Goal: Task Accomplishment & Management: Use online tool/utility

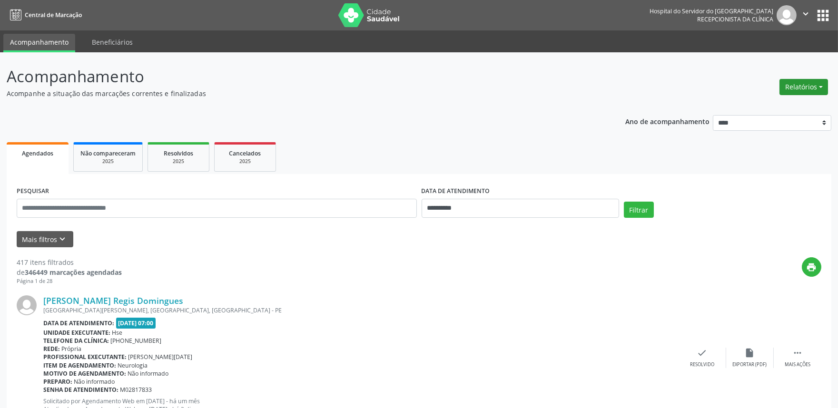
click at [821, 82] on button "Relatórios" at bounding box center [803, 87] width 49 height 16
click at [755, 101] on link "Agendamentos" at bounding box center [777, 106] width 102 height 13
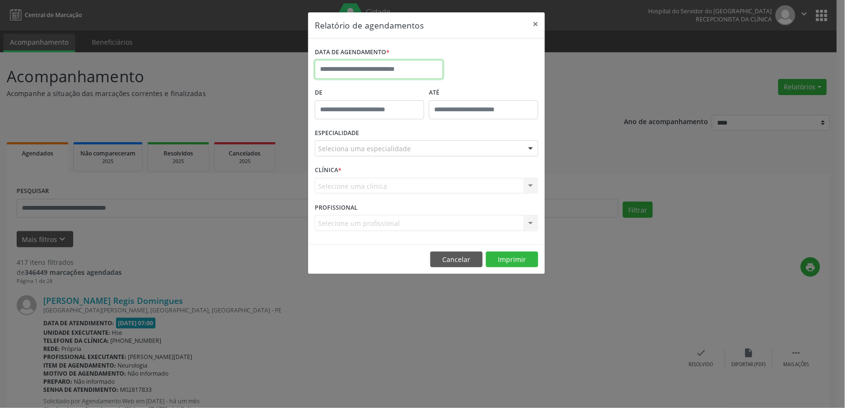
click at [343, 66] on input "text" at bounding box center [379, 69] width 128 height 19
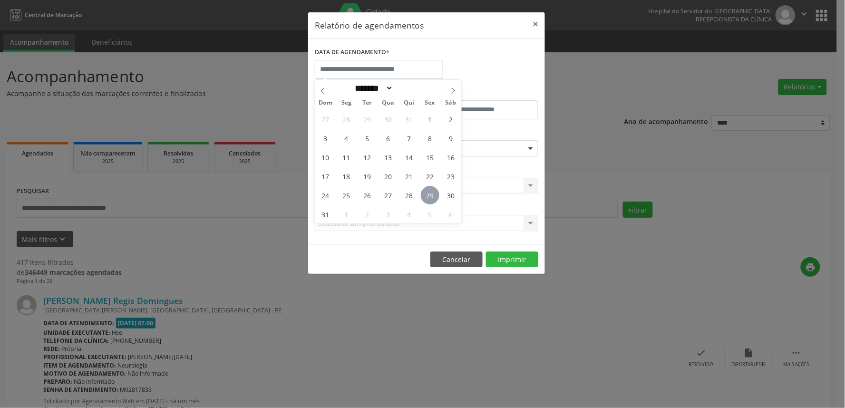
click at [428, 194] on span "29" at bounding box center [430, 195] width 19 height 19
type input "**********"
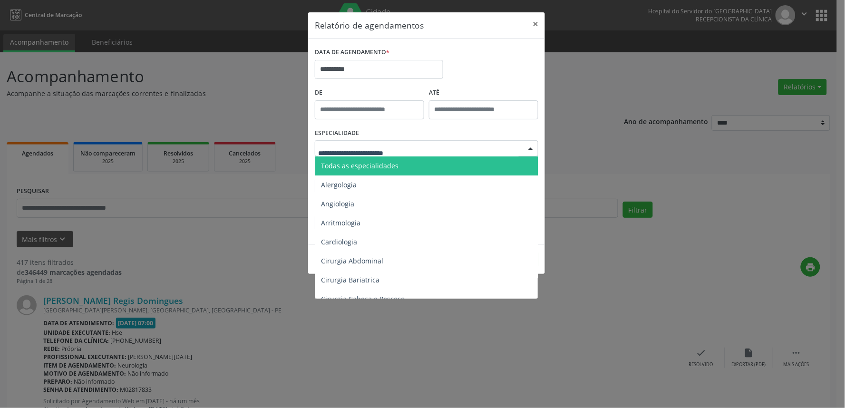
click at [460, 148] on div at bounding box center [427, 148] width 224 height 16
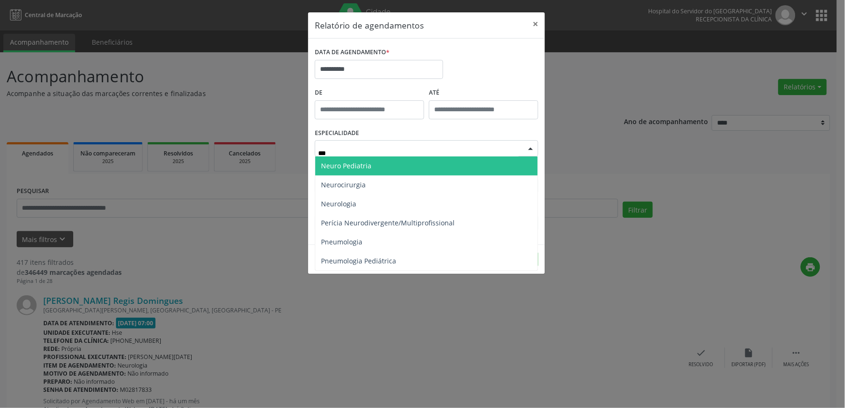
type input "****"
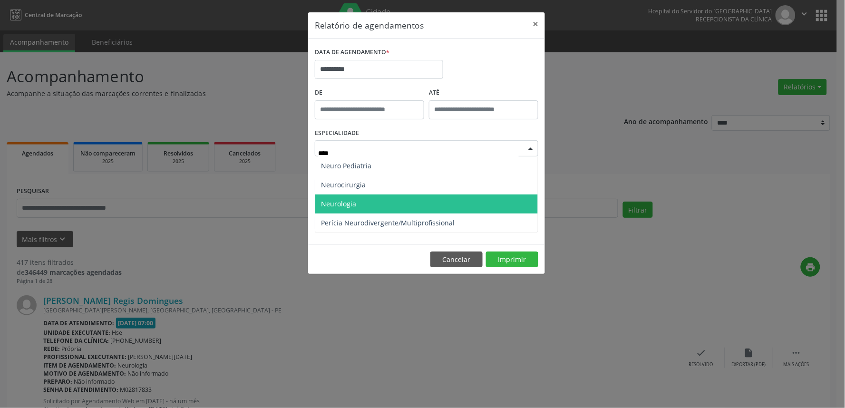
drag, startPoint x: 453, startPoint y: 197, endPoint x: 453, endPoint y: 190, distance: 6.2
click at [453, 195] on span "Neurologia" at bounding box center [426, 204] width 223 height 19
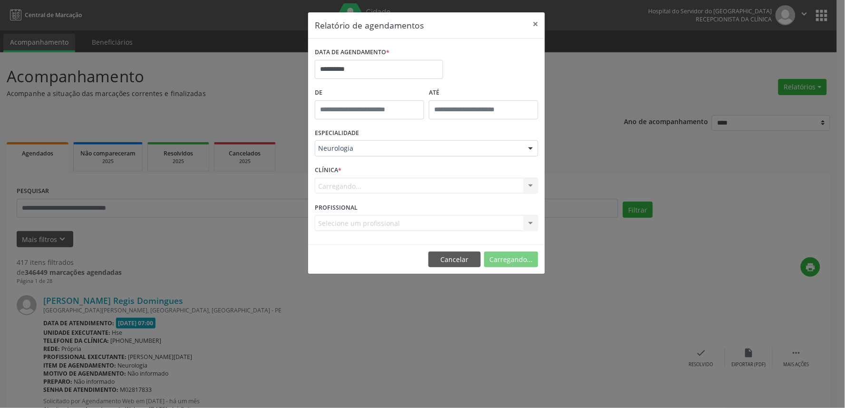
click at [497, 183] on div "Carregando... Nenhum resultado encontrado para: " " Não há nenhuma opção para s…" at bounding box center [427, 186] width 224 height 16
click at [495, 187] on div "Carregando... Nenhum resultado encontrado para: " " Não há nenhuma opção para s…" at bounding box center [427, 186] width 224 height 16
click at [472, 186] on div "Carregando... Nenhum resultado encontrado para: " " Não há nenhuma opção para s…" at bounding box center [427, 186] width 224 height 16
click at [469, 187] on div "Carregando... Nenhum resultado encontrado para: " " Não há nenhuma opção para s…" at bounding box center [427, 186] width 224 height 16
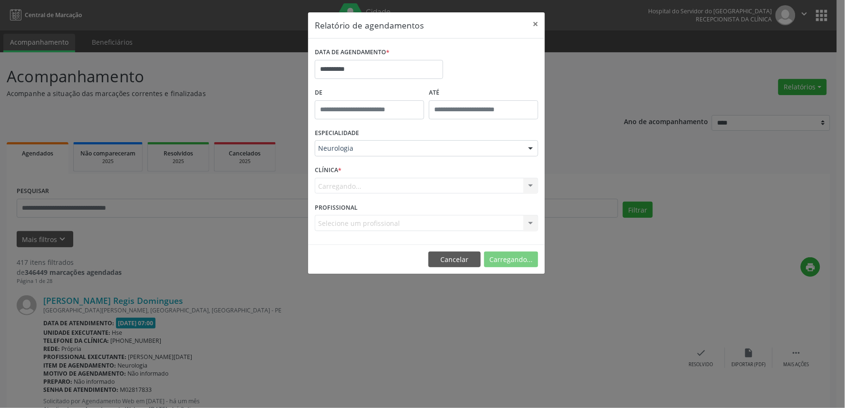
click at [470, 187] on div "Carregando... Nenhum resultado encontrado para: " " Não há nenhuma opção para s…" at bounding box center [427, 186] width 224 height 16
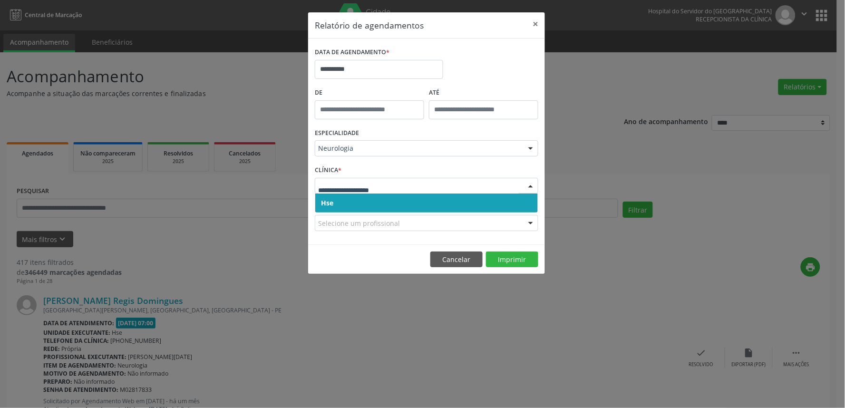
click at [471, 187] on input "text" at bounding box center [418, 190] width 201 height 19
click at [452, 205] on span "Hse" at bounding box center [426, 203] width 223 height 19
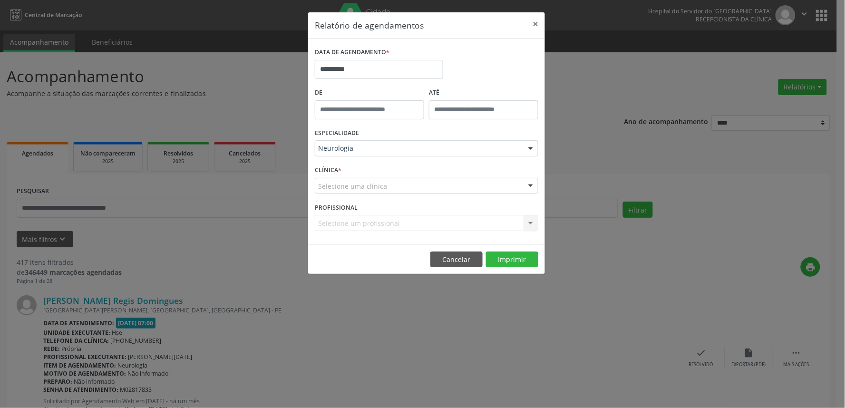
click at [455, 179] on div "Selecione uma clínica" at bounding box center [427, 186] width 224 height 16
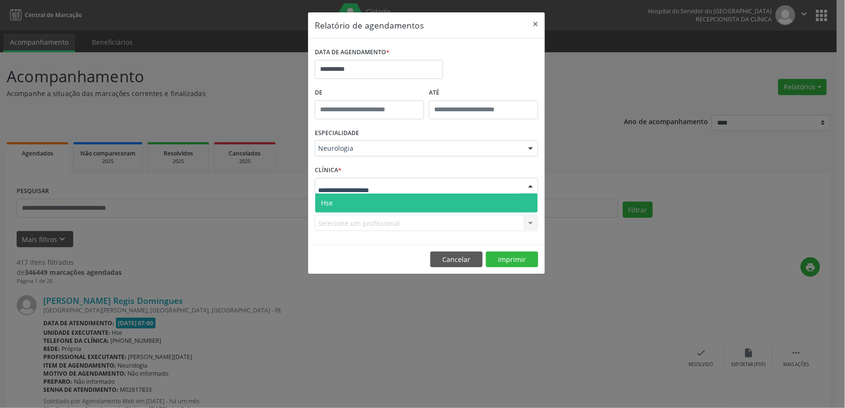
drag, startPoint x: 433, startPoint y: 198, endPoint x: 443, endPoint y: 234, distance: 37.6
click at [432, 198] on span "Hse" at bounding box center [426, 203] width 223 height 19
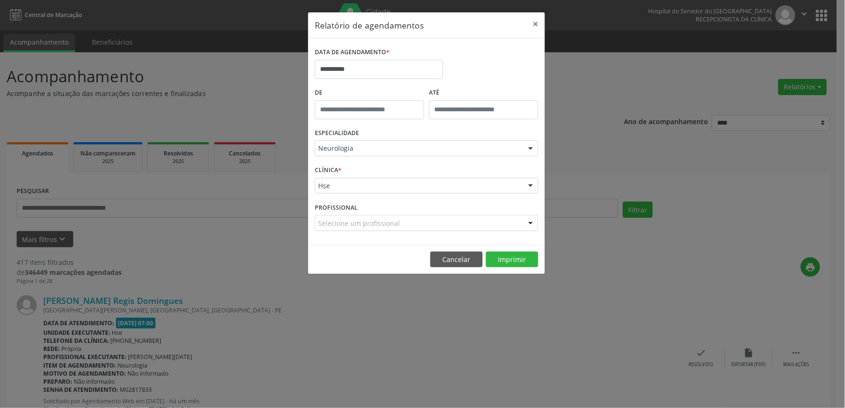
click at [451, 221] on div "Selecione um profissional" at bounding box center [427, 223] width 224 height 16
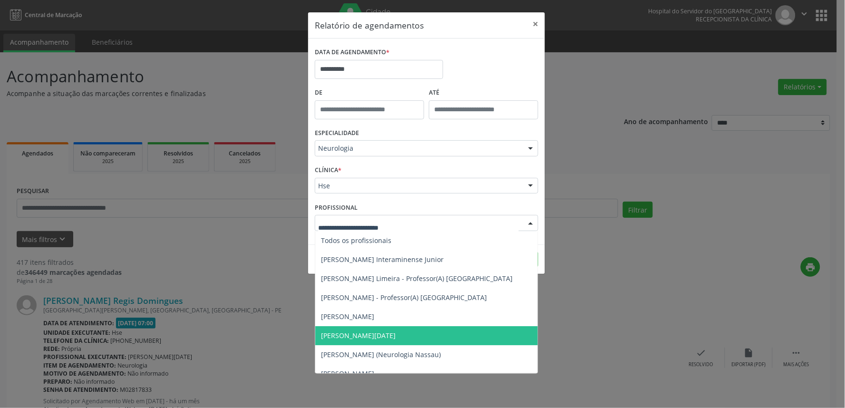
click at [458, 331] on span "[PERSON_NAME][DATE]" at bounding box center [426, 335] width 223 height 19
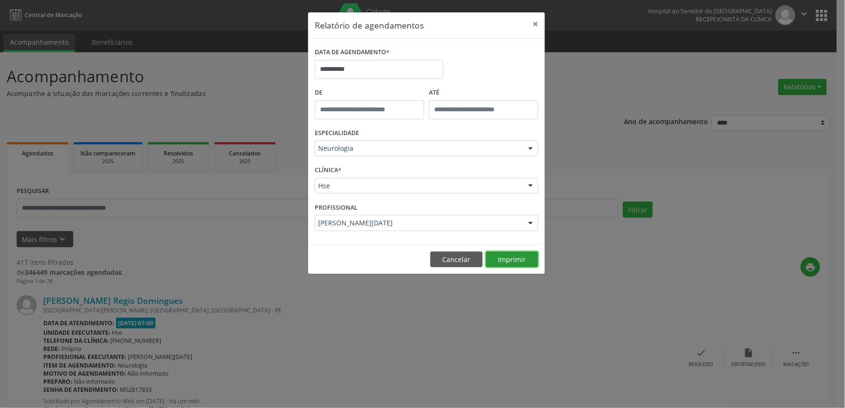
drag, startPoint x: 535, startPoint y: 254, endPoint x: 539, endPoint y: 258, distance: 5.1
click at [538, 258] on button "Imprimir" at bounding box center [512, 260] width 52 height 16
click at [438, 141] on div "Neurologia" at bounding box center [427, 148] width 224 height 16
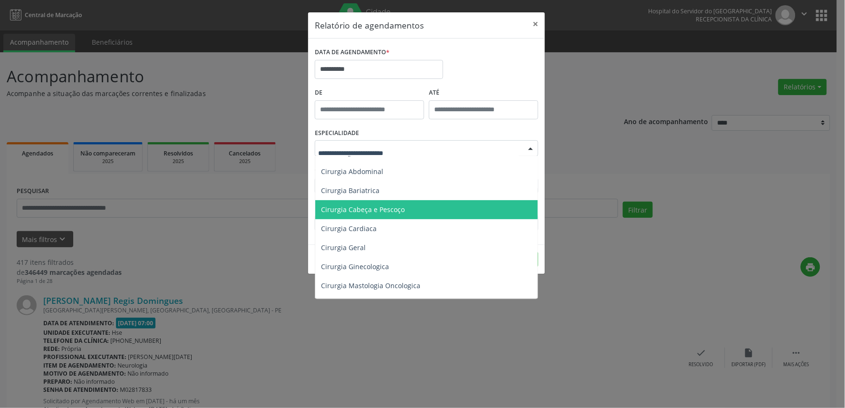
scroll to position [106, 0]
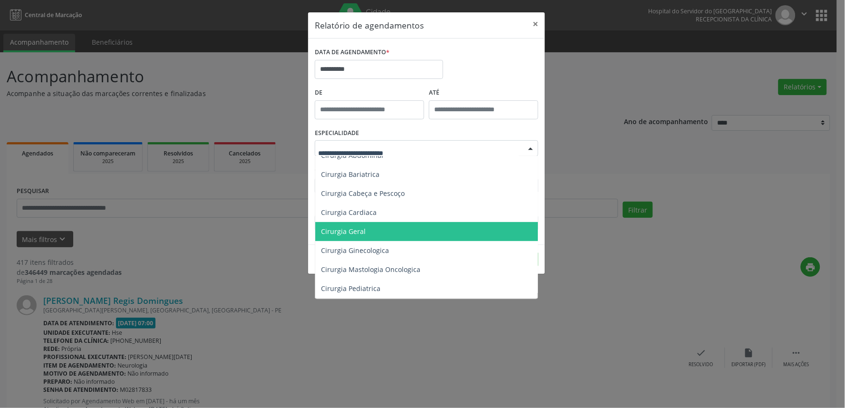
click at [386, 234] on span "Cirurgia Geral" at bounding box center [427, 231] width 224 height 19
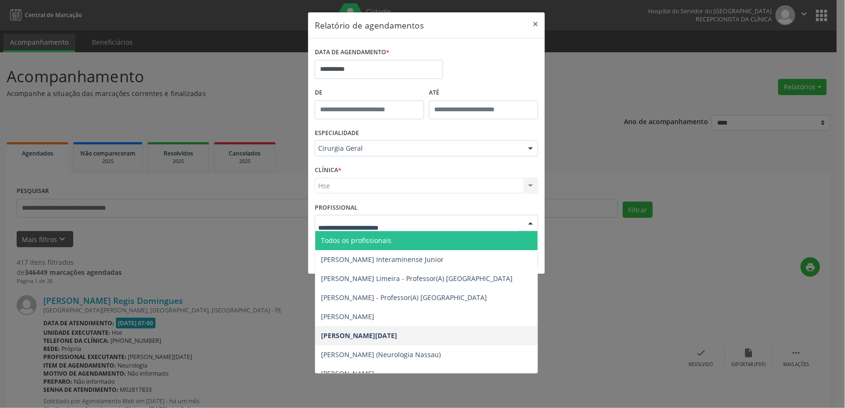
click at [486, 237] on span "Todos os profissionais" at bounding box center [426, 240] width 223 height 19
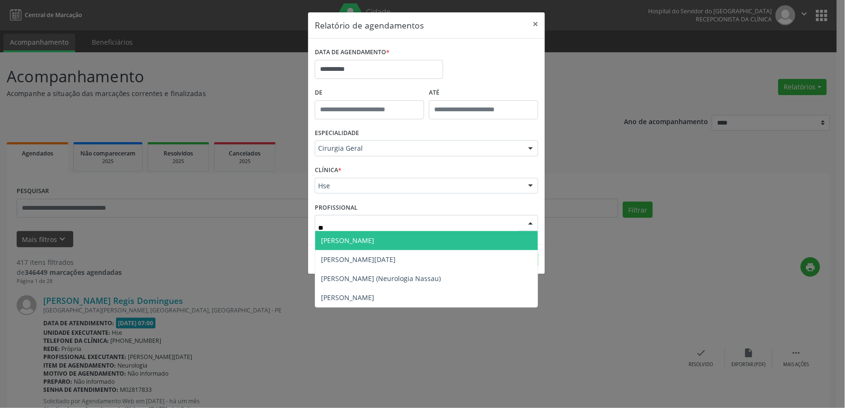
type input "*"
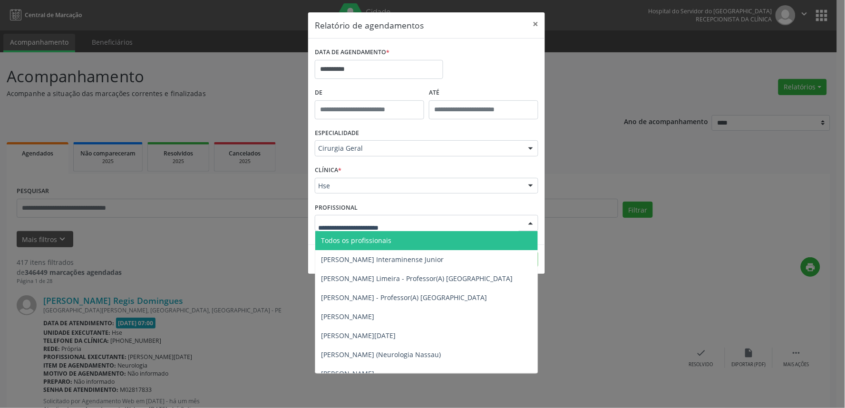
click at [502, 236] on span "Todos os profissionais" at bounding box center [426, 240] width 223 height 19
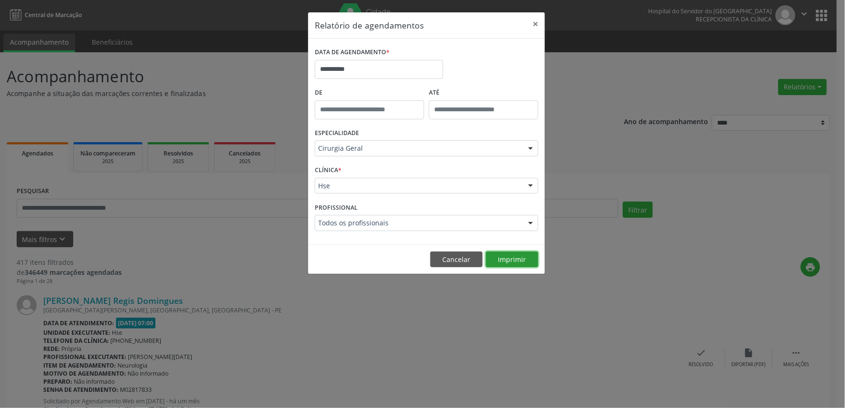
click at [505, 260] on button "Imprimir" at bounding box center [512, 260] width 52 height 16
click at [448, 254] on button "Cancelar" at bounding box center [457, 260] width 52 height 16
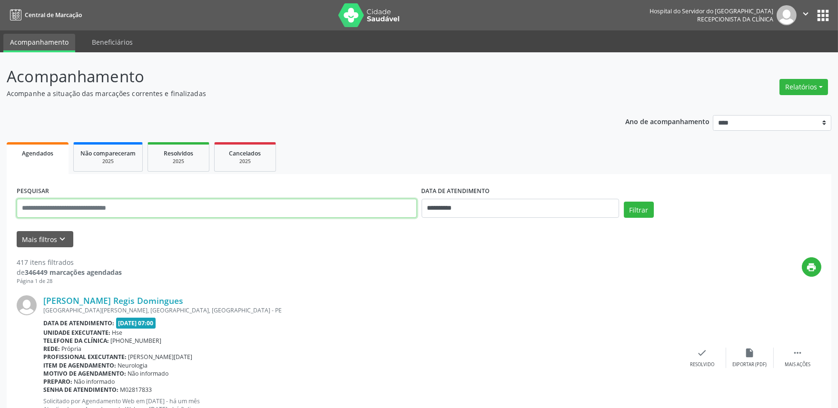
drag, startPoint x: 351, startPoint y: 206, endPoint x: 354, endPoint y: 213, distance: 8.3
click at [351, 211] on input "text" at bounding box center [217, 208] width 400 height 19
type input "**********"
click at [624, 202] on button "Filtrar" at bounding box center [639, 210] width 30 height 16
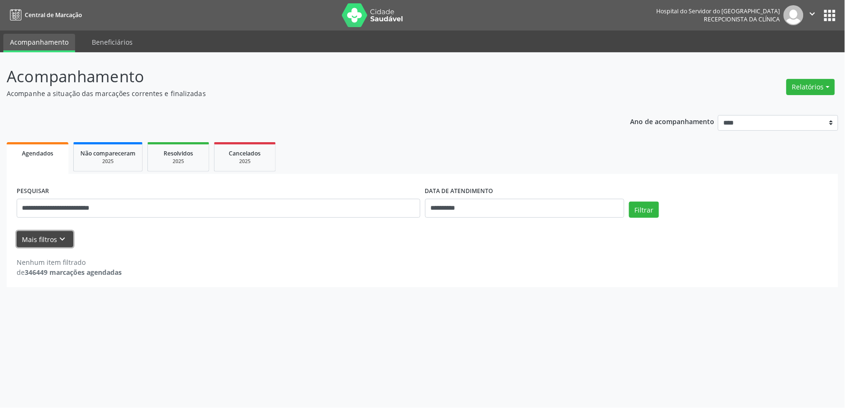
click at [45, 243] on button "Mais filtros keyboard_arrow_down" at bounding box center [45, 239] width 57 height 17
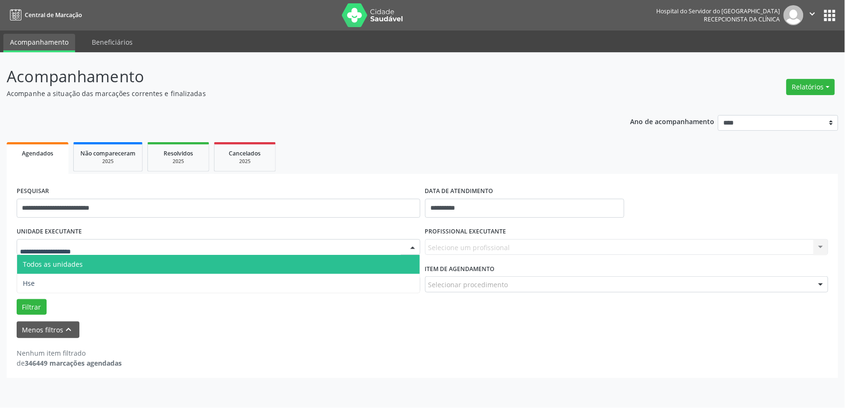
click at [251, 251] on div at bounding box center [219, 247] width 404 height 16
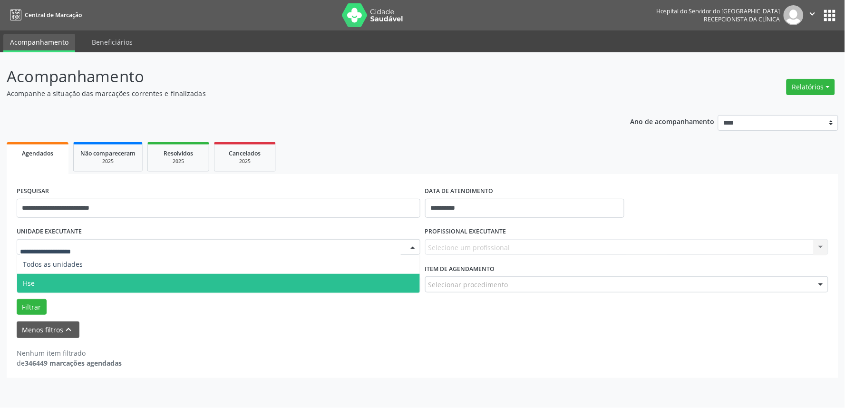
click at [216, 285] on span "Hse" at bounding box center [218, 283] width 403 height 19
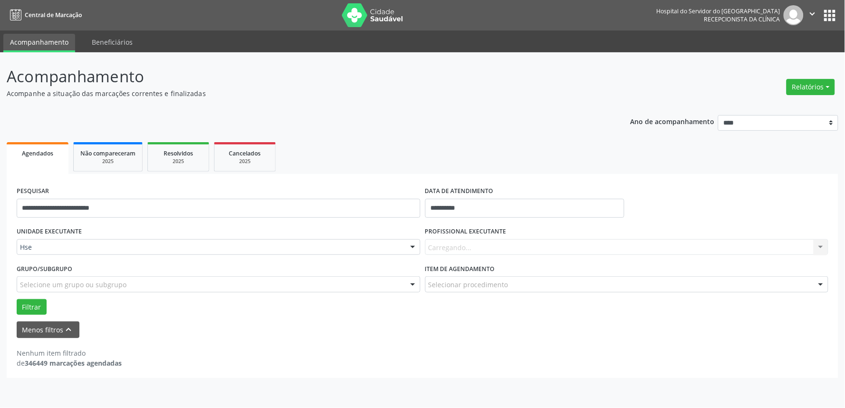
click at [48, 305] on div "Filtrar" at bounding box center [422, 307] width 817 height 16
click at [47, 305] on div "Filtrar" at bounding box center [422, 307] width 817 height 16
click at [40, 305] on button "Filtrar" at bounding box center [32, 307] width 30 height 16
click at [35, 305] on button "Filtrar" at bounding box center [32, 307] width 30 height 16
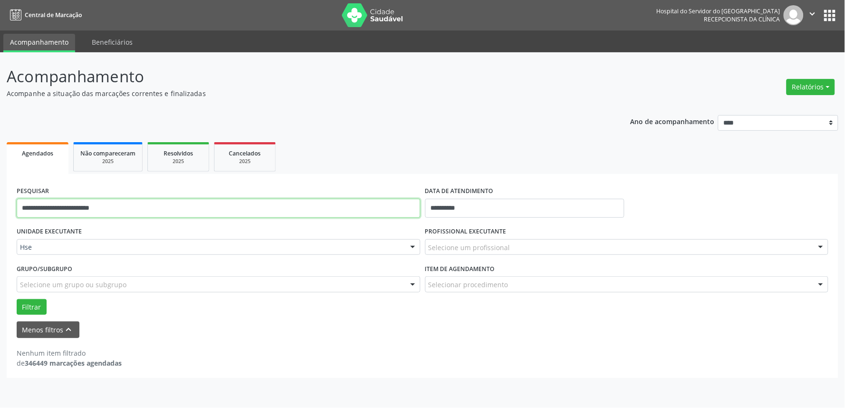
click at [155, 216] on input "**********" at bounding box center [219, 208] width 404 height 19
type input "**********"
click at [17, 299] on button "Filtrar" at bounding box center [32, 307] width 30 height 16
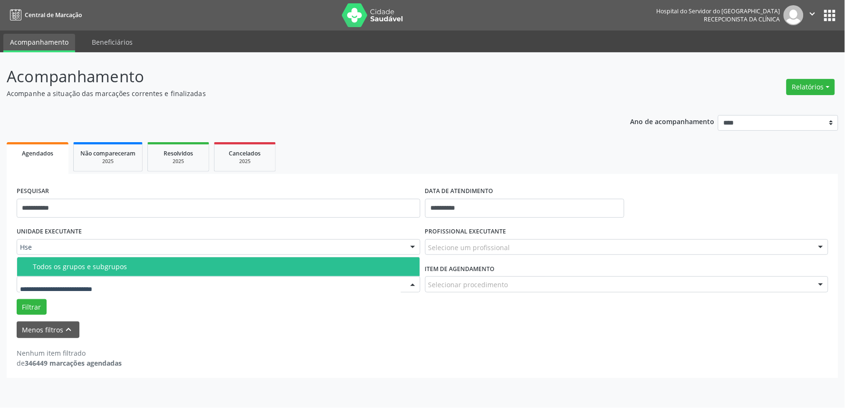
click at [94, 265] on div "Todos os grupos e subgrupos" at bounding box center [224, 267] width 382 height 8
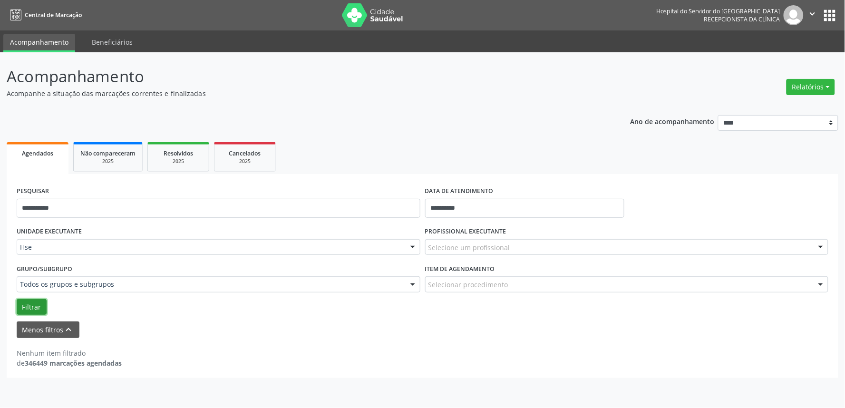
click at [21, 304] on button "Filtrar" at bounding box center [32, 307] width 30 height 16
click at [35, 305] on button "Filtrar" at bounding box center [32, 307] width 30 height 16
click at [41, 301] on button "Filtrar" at bounding box center [32, 307] width 30 height 16
click at [33, 300] on button "Filtrar" at bounding box center [32, 307] width 30 height 16
click at [35, 305] on button "Filtrar" at bounding box center [32, 307] width 30 height 16
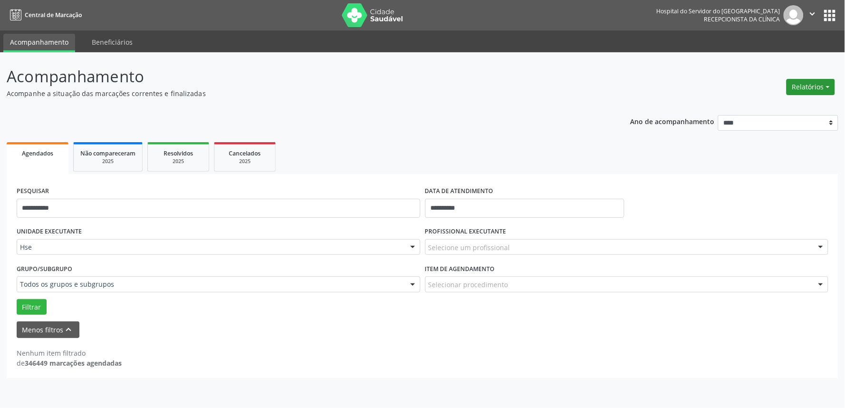
click at [801, 82] on button "Relatórios" at bounding box center [811, 87] width 49 height 16
click at [772, 101] on link "Agendamentos" at bounding box center [784, 106] width 102 height 13
select select "*"
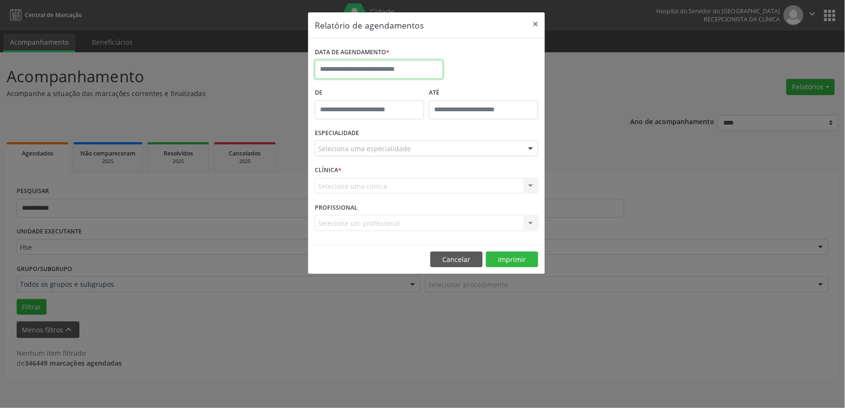
click at [396, 62] on input "text" at bounding box center [379, 69] width 128 height 19
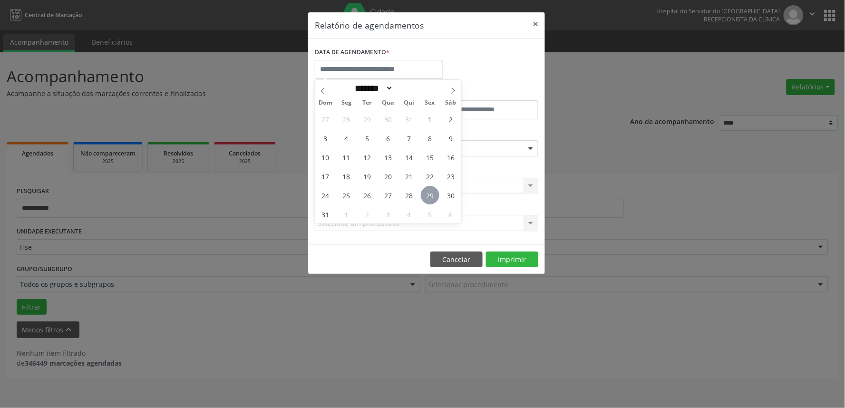
click at [433, 189] on span "29" at bounding box center [430, 195] width 19 height 19
type input "**********"
click at [433, 189] on span "29" at bounding box center [430, 195] width 19 height 19
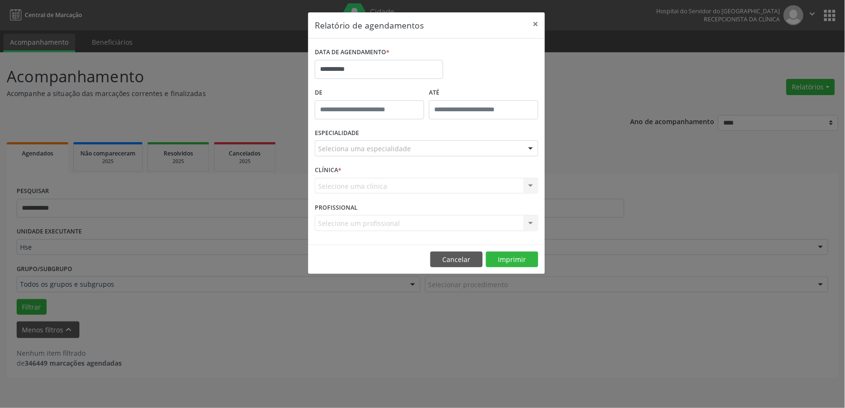
click at [425, 189] on div "Selecione uma clínica Hse Nenhum resultado encontrado para: " " Não há nenhuma …" at bounding box center [427, 186] width 224 height 16
click at [432, 148] on div "Seleciona uma especialidade" at bounding box center [427, 148] width 224 height 16
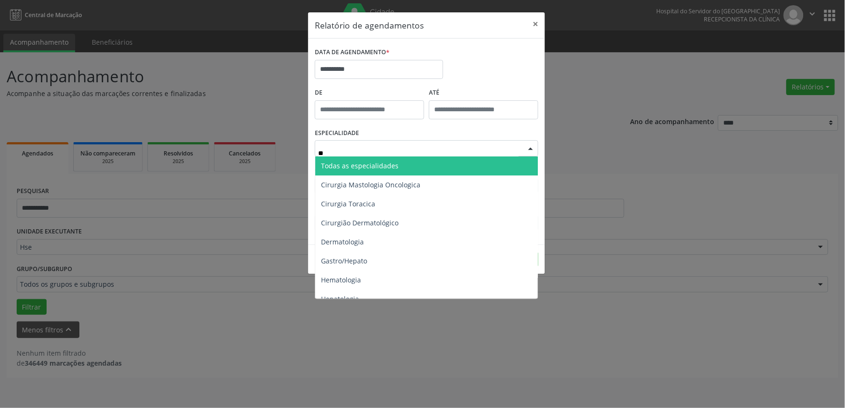
type input "*"
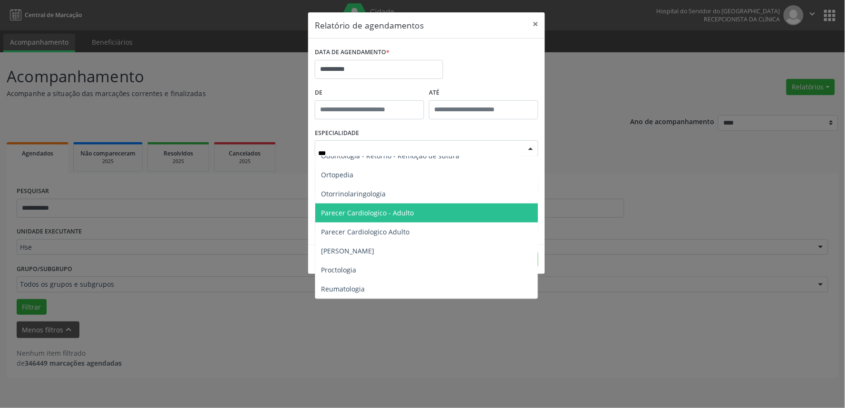
scroll to position [0, 0]
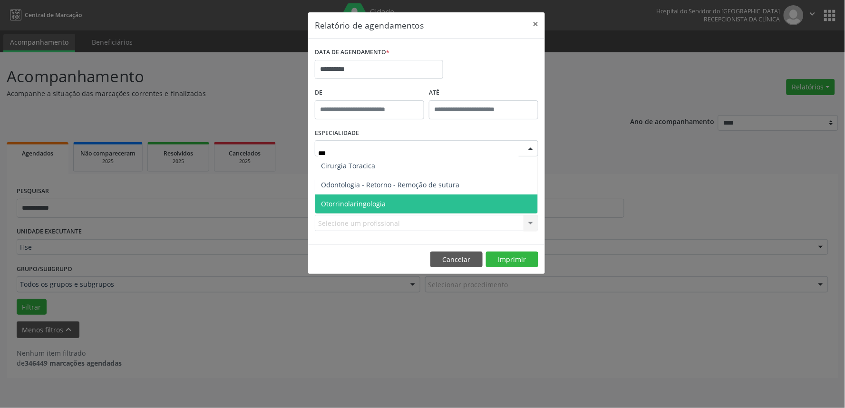
type input "****"
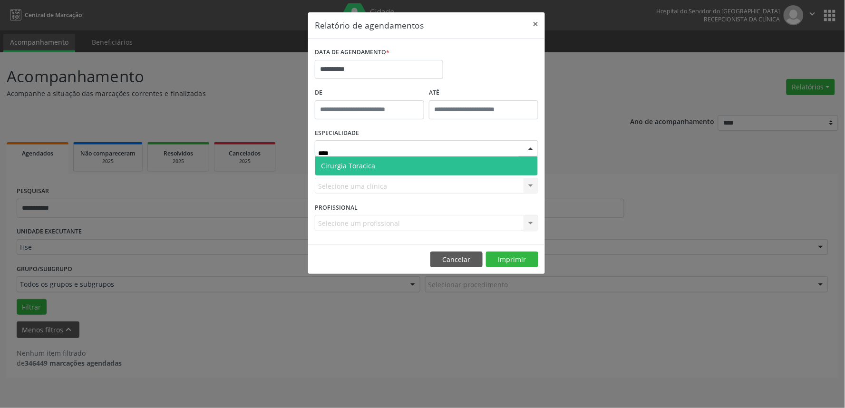
click at [421, 164] on span "Cirurgia Toracica" at bounding box center [426, 166] width 223 height 19
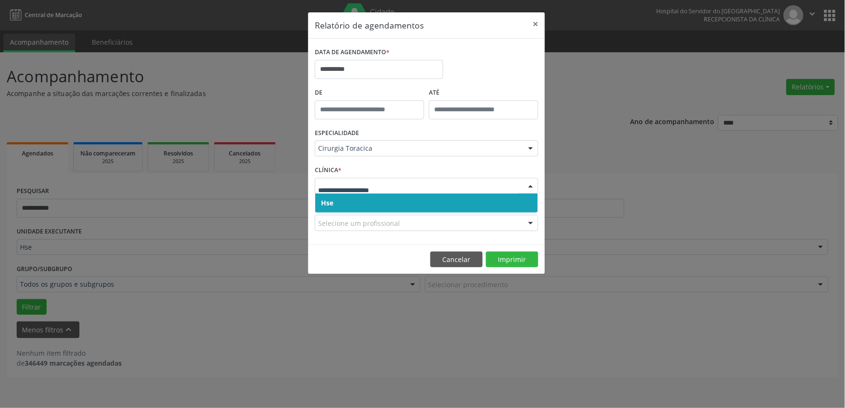
click at [527, 188] on div at bounding box center [531, 186] width 14 height 16
click at [515, 195] on span "Hse" at bounding box center [426, 203] width 223 height 19
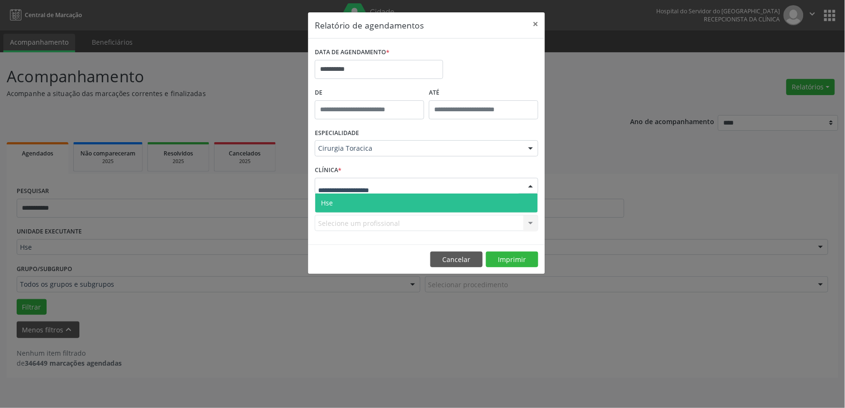
click at [521, 184] on div "Hse Nenhum resultado encontrado para: " " Não há nenhuma opção para ser exibida." at bounding box center [427, 186] width 224 height 16
click at [380, 194] on span "Hse" at bounding box center [426, 203] width 223 height 19
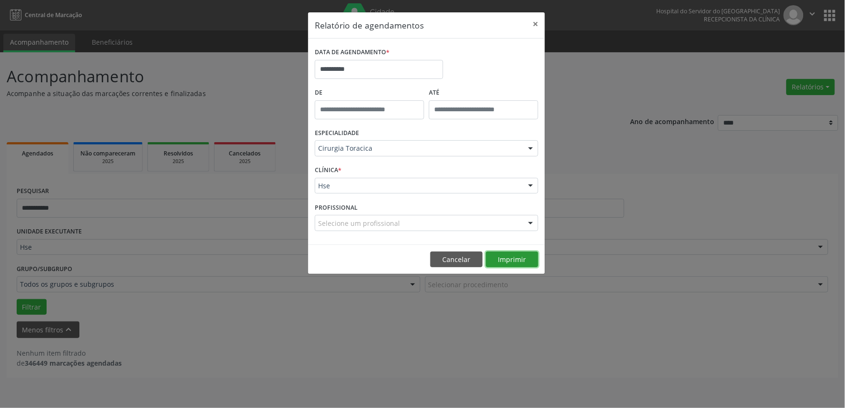
click at [510, 256] on button "Imprimir" at bounding box center [512, 260] width 52 height 16
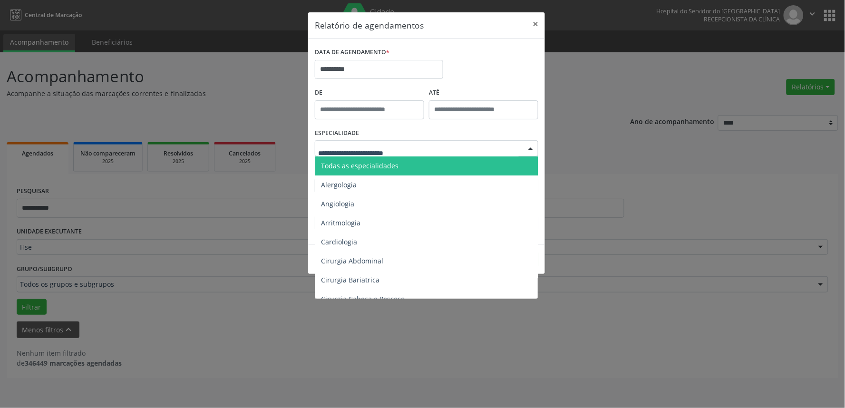
click at [388, 158] on span "Todas as especialidades" at bounding box center [427, 166] width 224 height 19
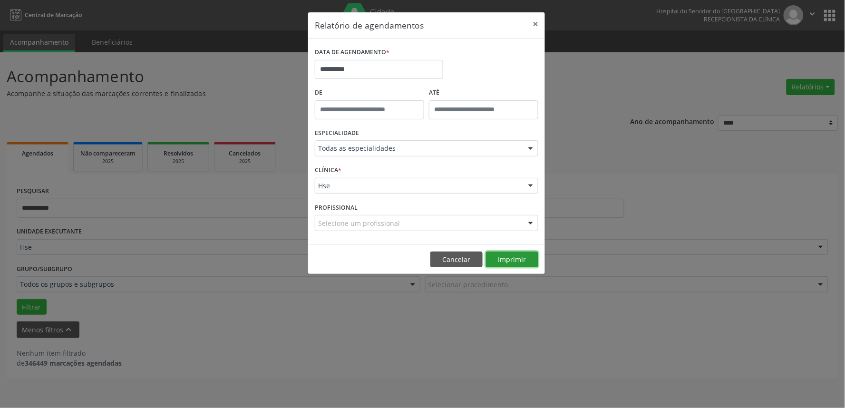
click at [522, 256] on button "Imprimir" at bounding box center [512, 260] width 52 height 16
click at [451, 260] on button "Cancelar" at bounding box center [457, 260] width 52 height 16
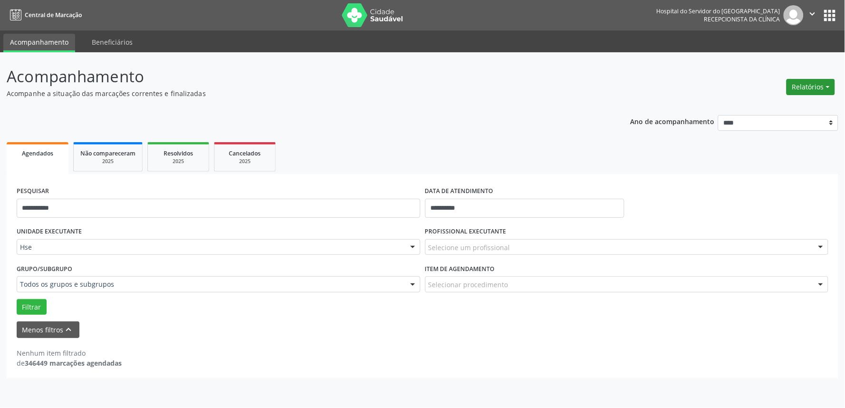
click at [811, 87] on button "Relatórios" at bounding box center [811, 87] width 49 height 16
click at [805, 105] on link "Agendamentos" at bounding box center [784, 106] width 102 height 13
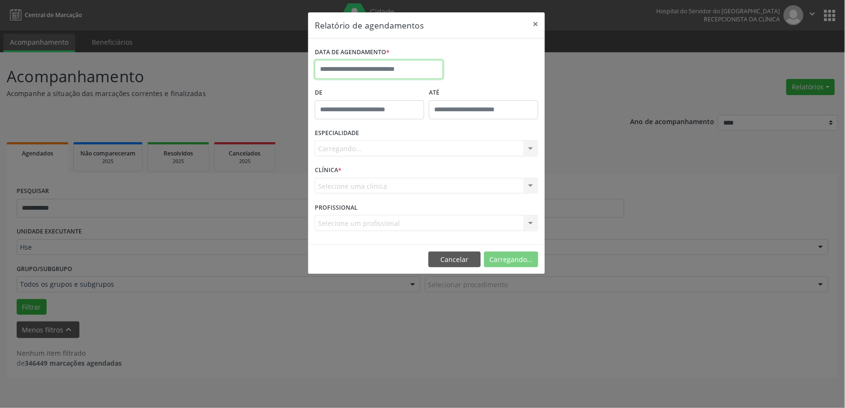
click at [397, 73] on input "text" at bounding box center [379, 69] width 128 height 19
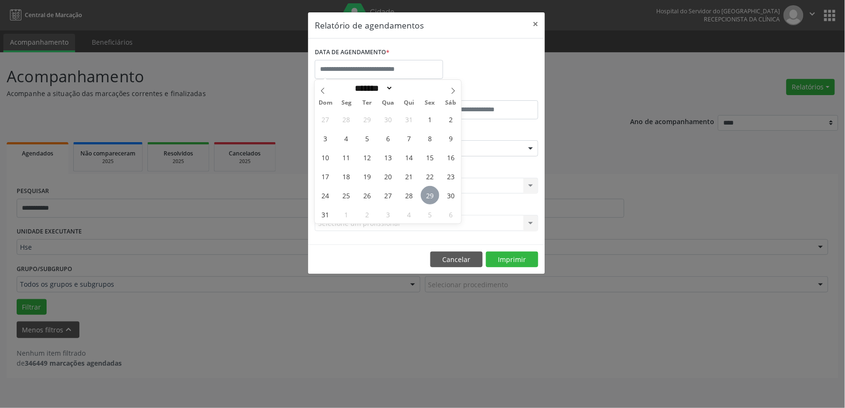
click at [432, 191] on span "29" at bounding box center [430, 195] width 19 height 19
type input "**********"
click at [432, 191] on span "29" at bounding box center [430, 195] width 19 height 19
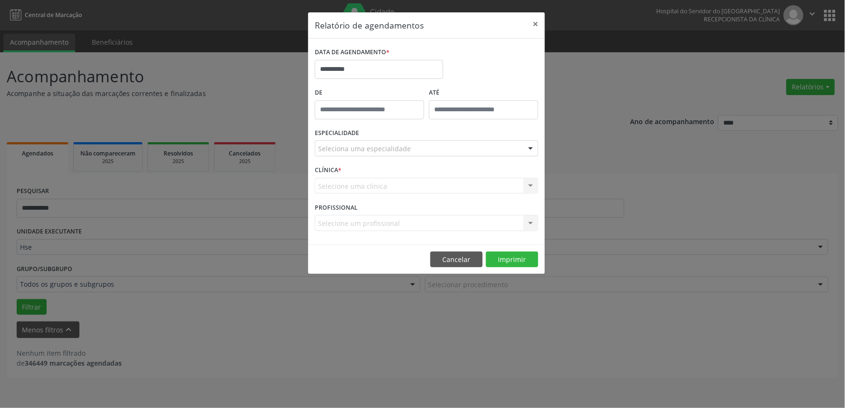
click at [431, 146] on div "Seleciona uma especialidade" at bounding box center [427, 148] width 224 height 16
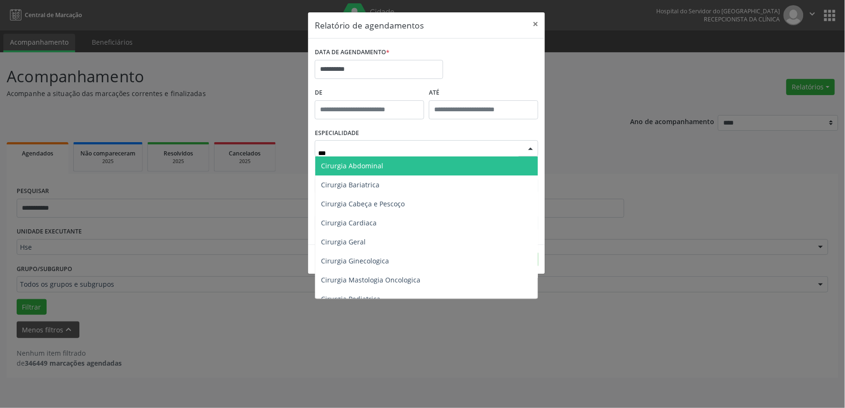
type input "****"
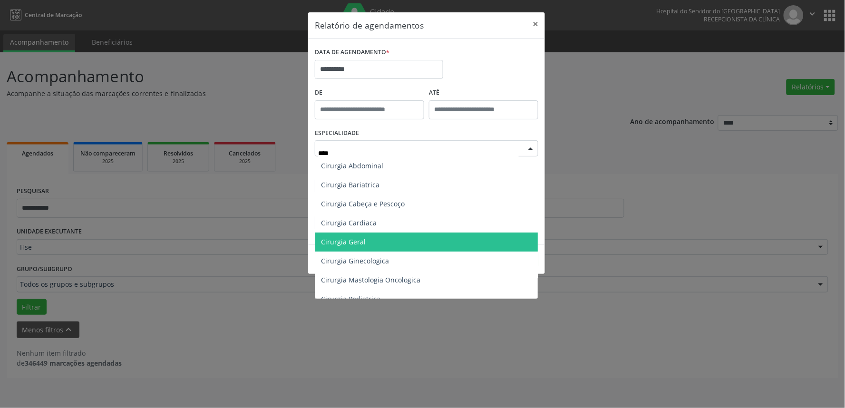
click at [416, 235] on span "Cirurgia Geral" at bounding box center [426, 242] width 223 height 19
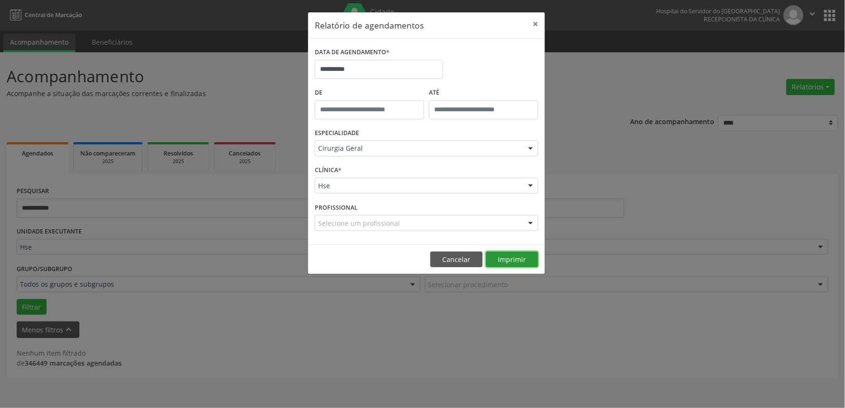
click at [512, 262] on button "Imprimir" at bounding box center [512, 260] width 52 height 16
drag, startPoint x: 763, startPoint y: 353, endPoint x: 573, endPoint y: 64, distance: 345.9
click at [573, 64] on div "**********" at bounding box center [422, 204] width 845 height 408
click at [572, 62] on div "**********" at bounding box center [422, 204] width 845 height 408
click at [532, 26] on button "×" at bounding box center [535, 23] width 19 height 23
